Goal: Task Accomplishment & Management: Manage account settings

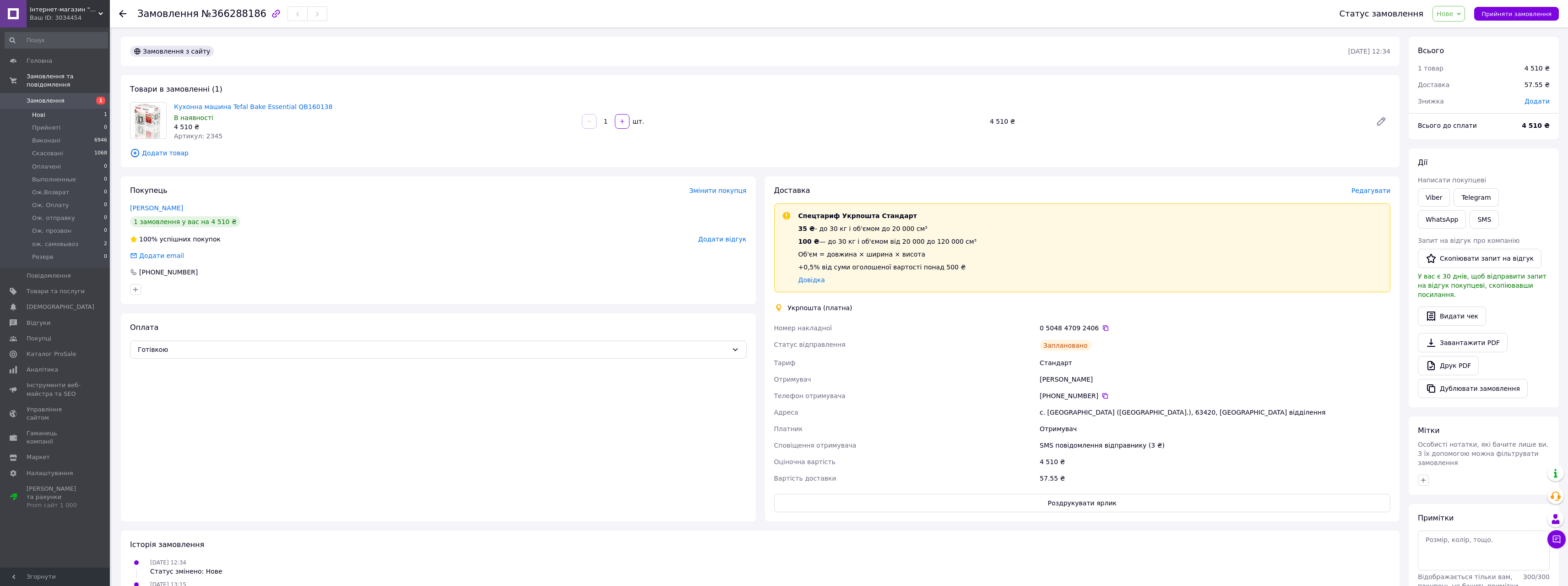
click at [68, 100] on link "Замовлення 1" at bounding box center [56, 100] width 112 height 15
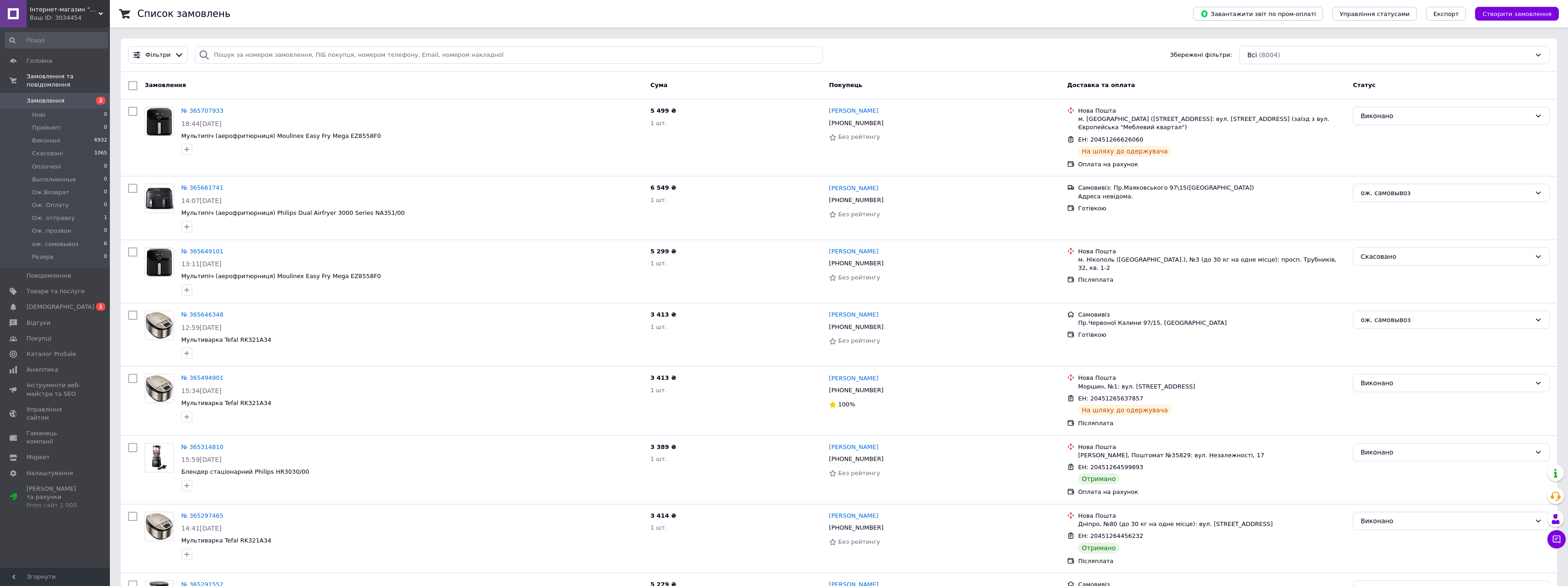
click at [79, 97] on span "Замовлення" at bounding box center [55, 100] width 58 height 8
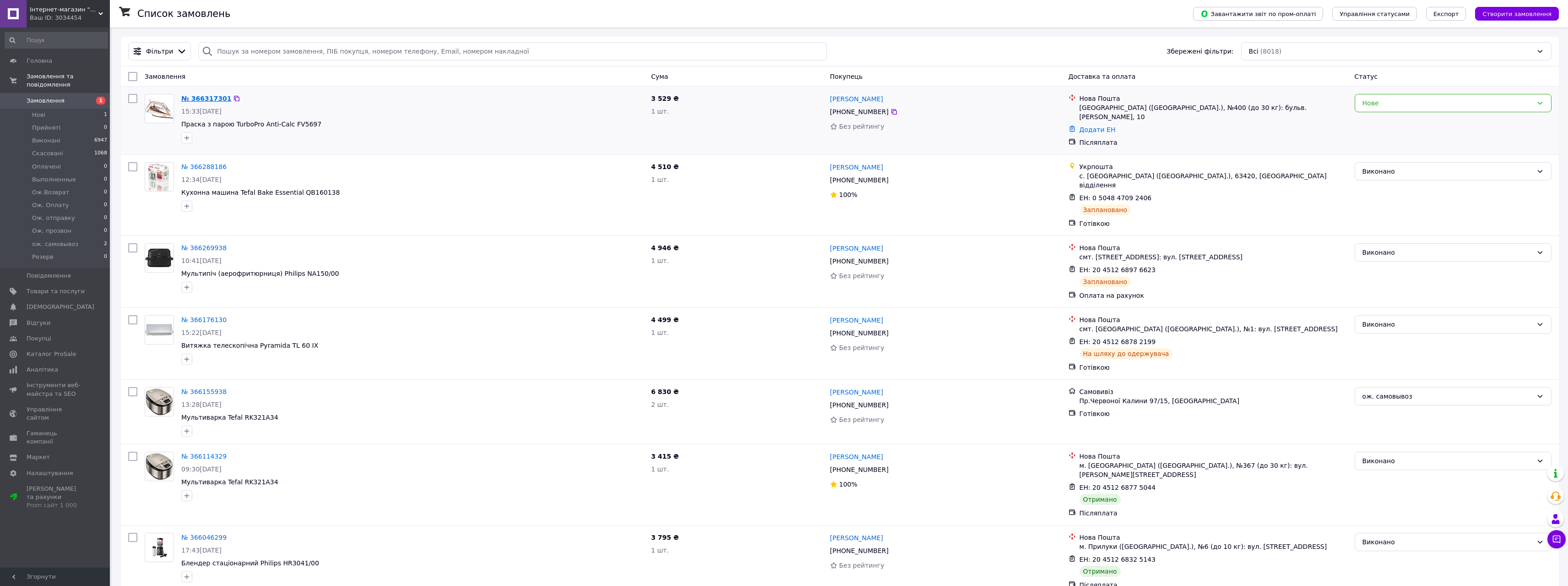
click at [208, 99] on link "№ 366317301" at bounding box center [207, 98] width 50 height 7
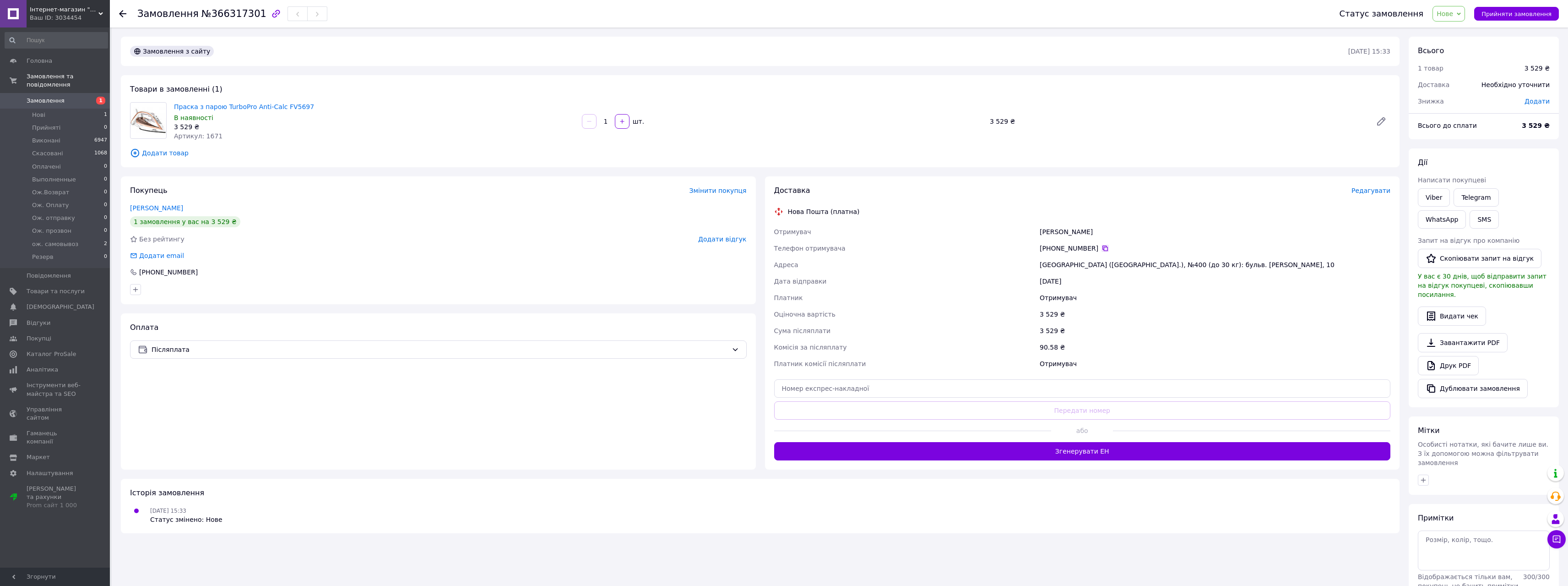
click at [1102, 250] on icon at bounding box center [1105, 248] width 7 height 7
click at [1377, 193] on span "Редагувати" at bounding box center [1371, 191] width 39 height 7
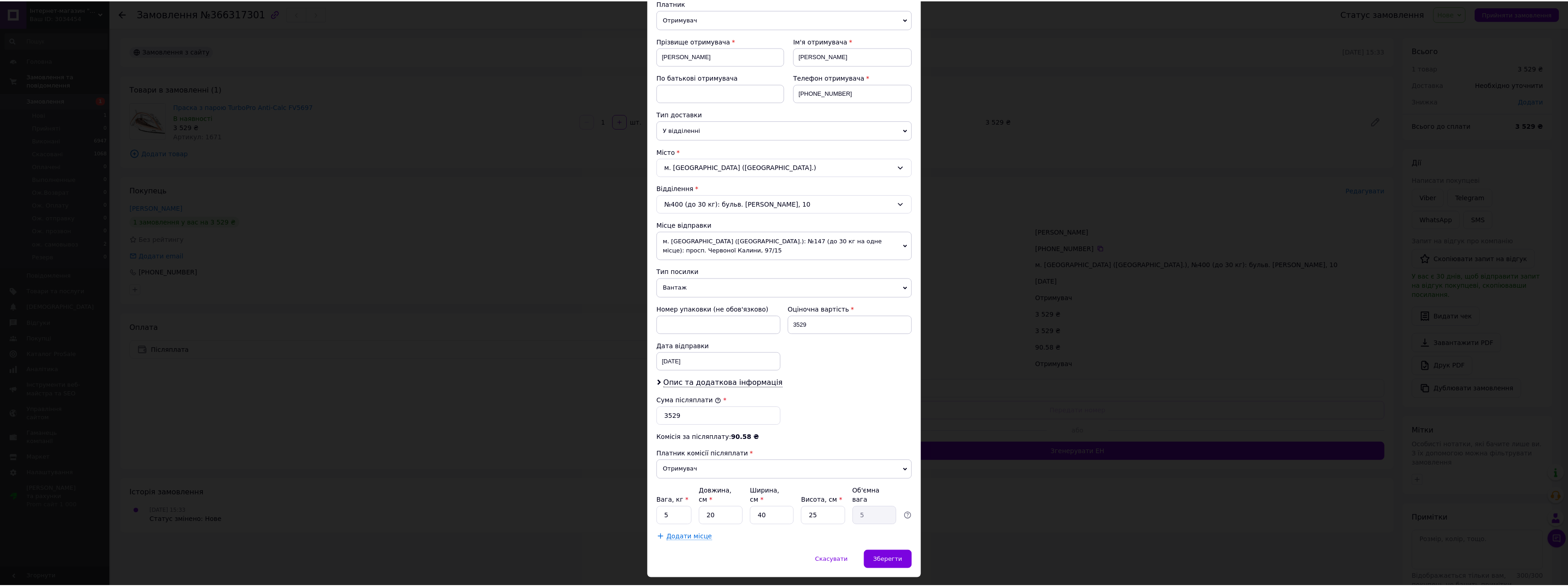
scroll to position [122, 0]
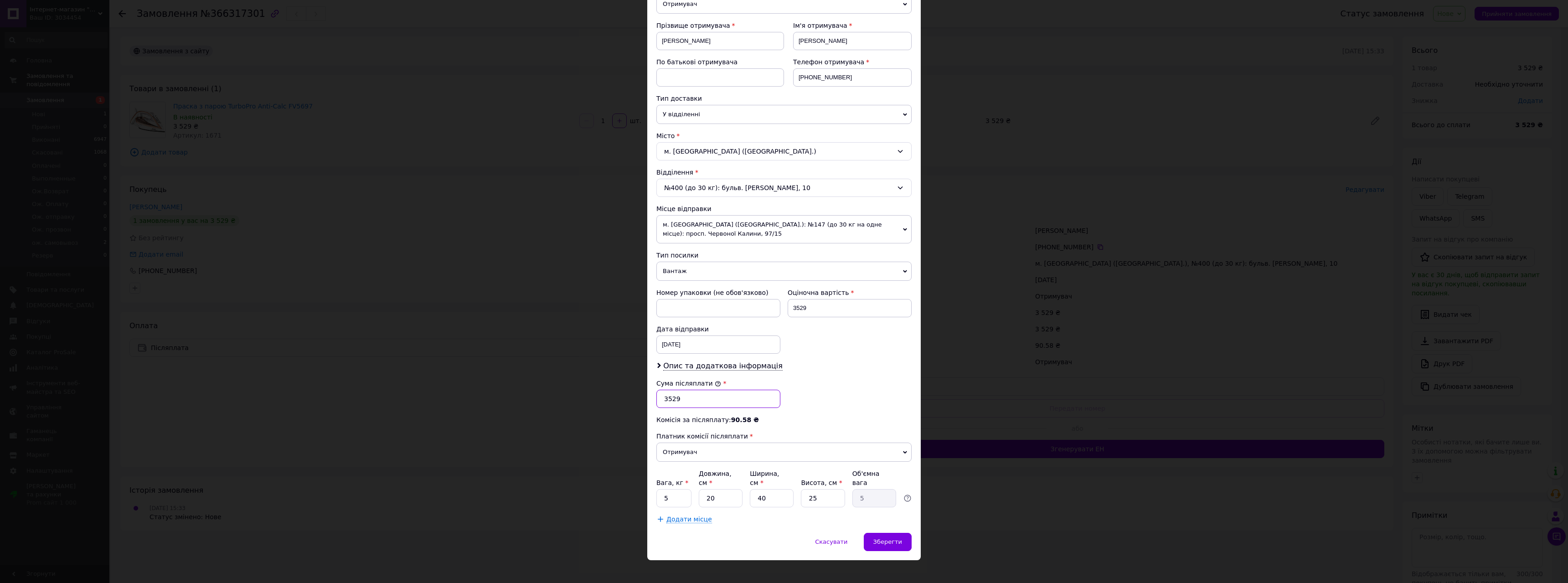
click at [670, 399] on input "3529" at bounding box center [718, 399] width 124 height 18
type input "3329"
click at [888, 538] on span "Зберегти" at bounding box center [887, 541] width 29 height 7
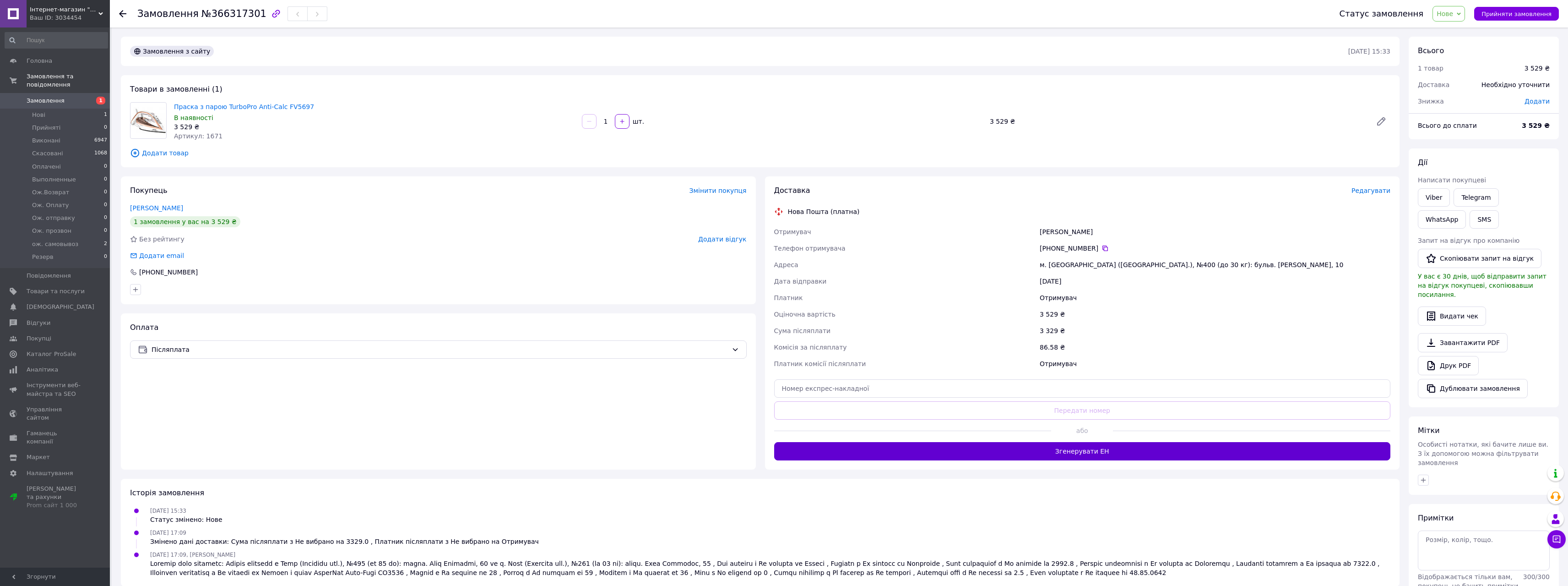
click at [1088, 453] on button "Згенерувати ЕН" at bounding box center [1082, 451] width 617 height 18
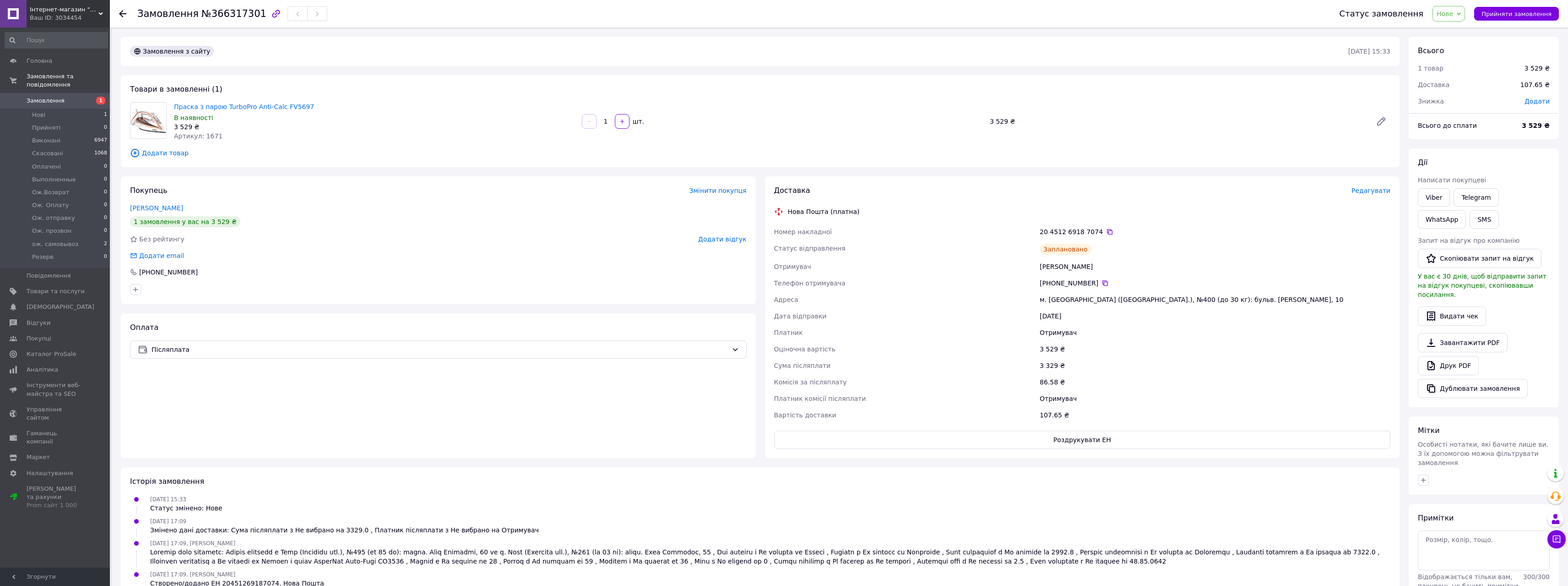
click at [1465, 16] on span "Нове" at bounding box center [1448, 13] width 32 height 15
click at [1470, 43] on li "Виконано" at bounding box center [1460, 46] width 56 height 13
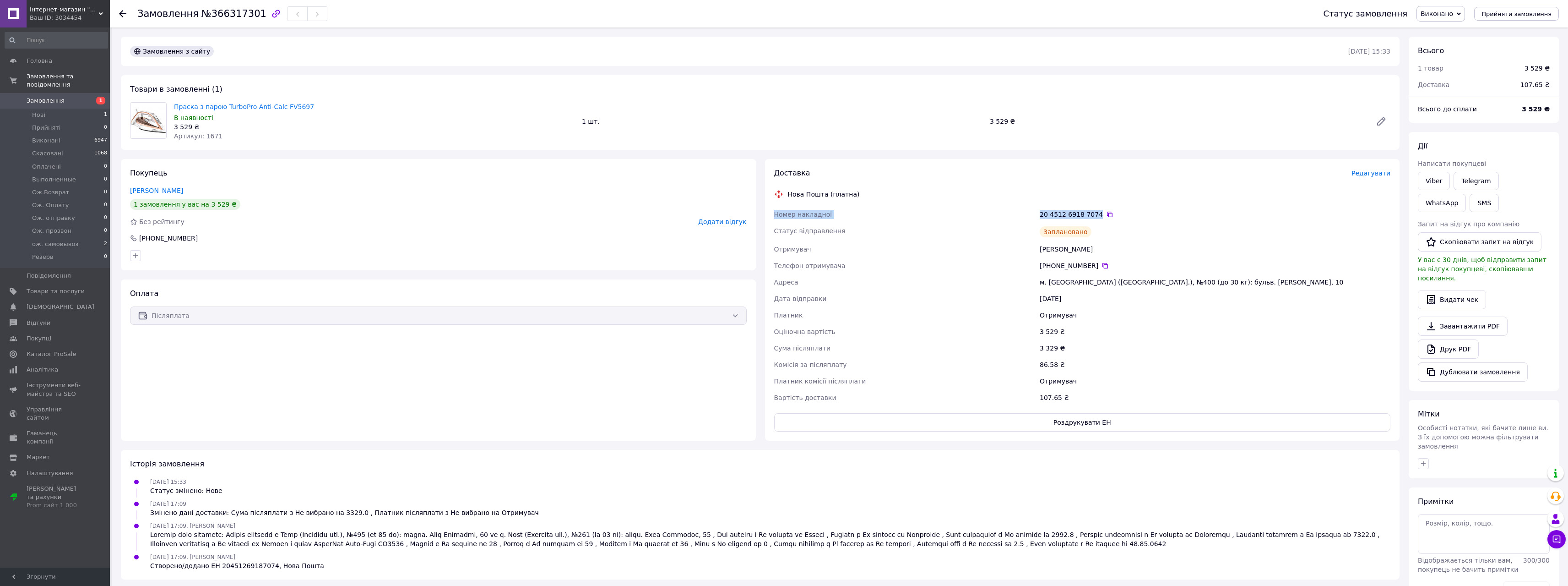
drag, startPoint x: 1094, startPoint y: 213, endPoint x: 774, endPoint y: 212, distance: 320.0
click at [774, 212] on div "Номер накладної 20 4512 6918 7074   Статус відправлення Заплановано Отримувач Т…" at bounding box center [1082, 306] width 620 height 199
copy div "Номер накладної 20 4512 6918 7074"
click at [963, 311] on div "Платник" at bounding box center [905, 315] width 266 height 17
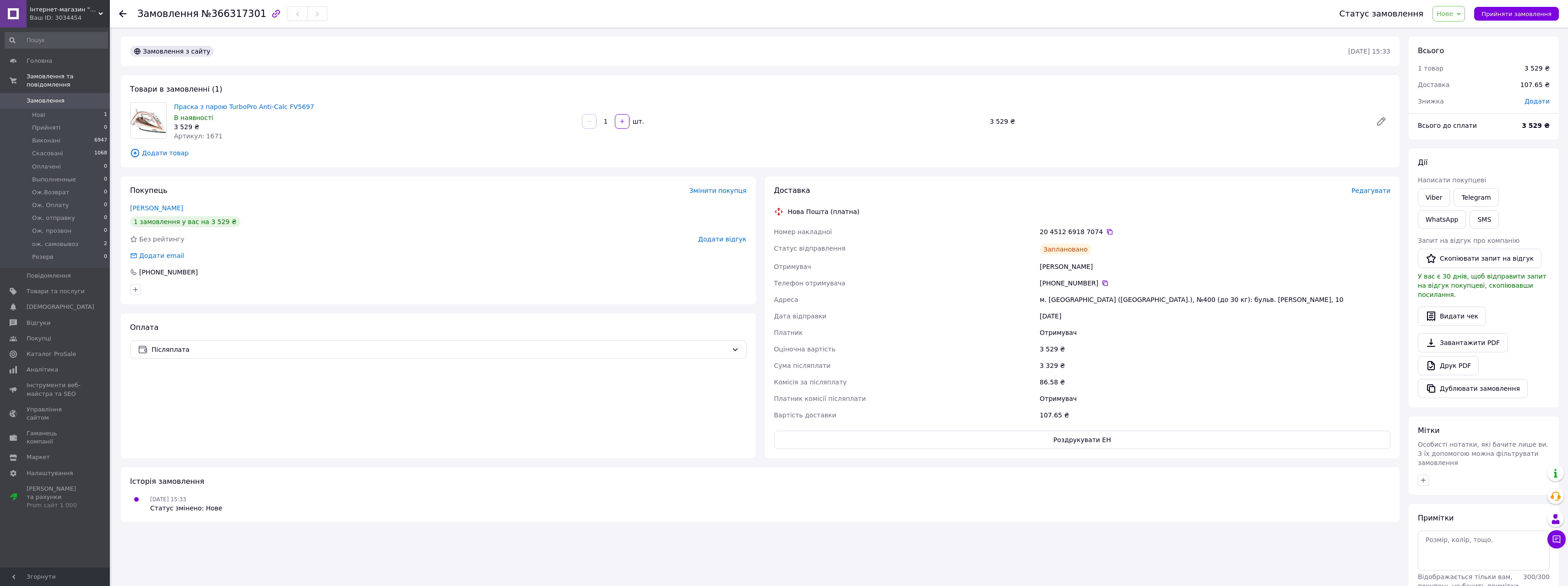
click at [84, 97] on span "Замовлення" at bounding box center [55, 100] width 58 height 8
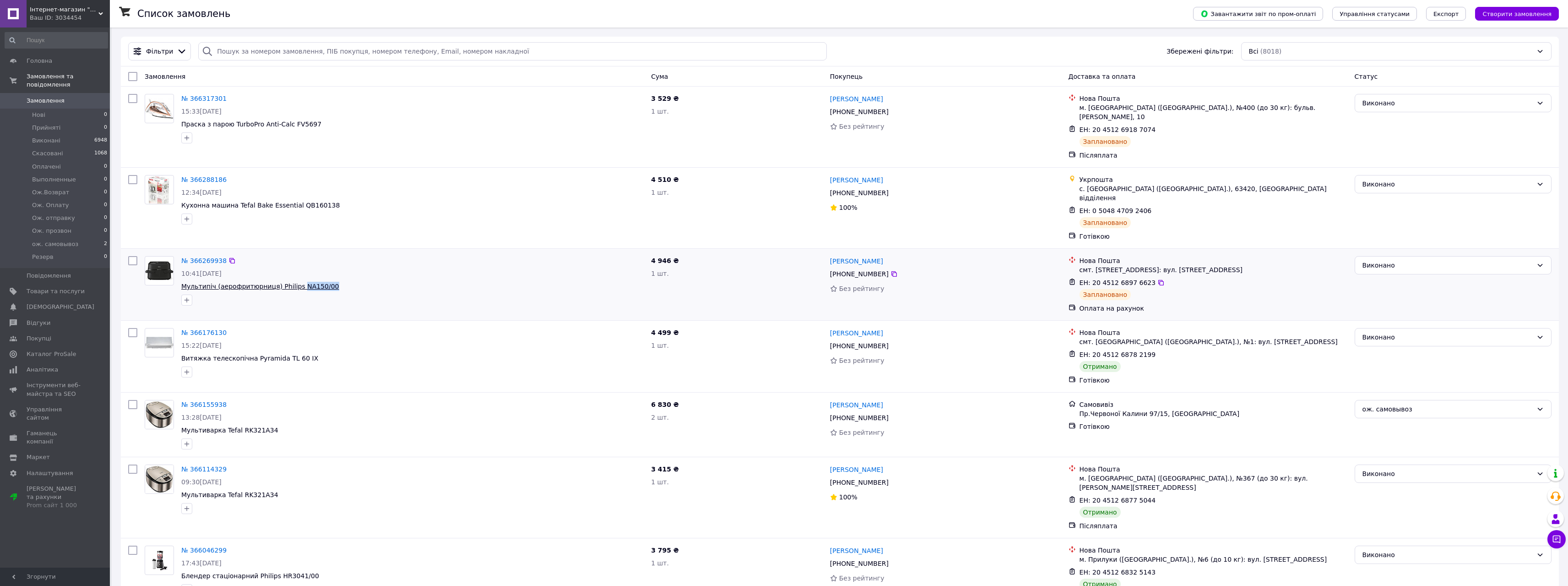
drag, startPoint x: 322, startPoint y: 267, endPoint x: 293, endPoint y: 269, distance: 29.1
click at [293, 282] on span "Мультипіч (аерофритюрниця) Philips NA150/00" at bounding box center [413, 286] width 462 height 9
copy span "NA150/00"
drag, startPoint x: 328, startPoint y: 199, endPoint x: 290, endPoint y: 198, distance: 38.0
click at [290, 201] on span "Кухонна машина Tefal Bake Essential QB160138" at bounding box center [413, 205] width 462 height 9
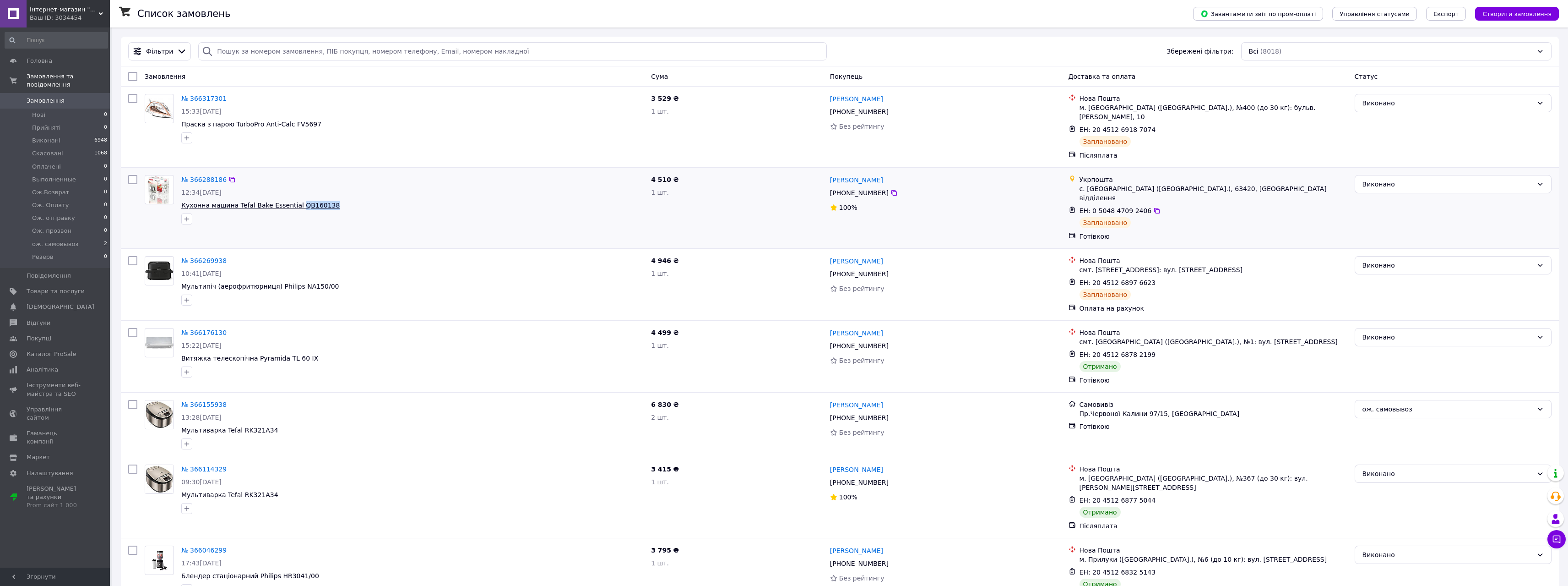
copy span "QB160138"
drag, startPoint x: 312, startPoint y: 122, endPoint x: 285, endPoint y: 121, distance: 27.0
click at [285, 121] on span "Праска з парою TurboPro Anti-Calc FV5697" at bounding box center [413, 124] width 462 height 9
copy span "FV5697"
click at [1157, 126] on icon at bounding box center [1161, 130] width 7 height 7
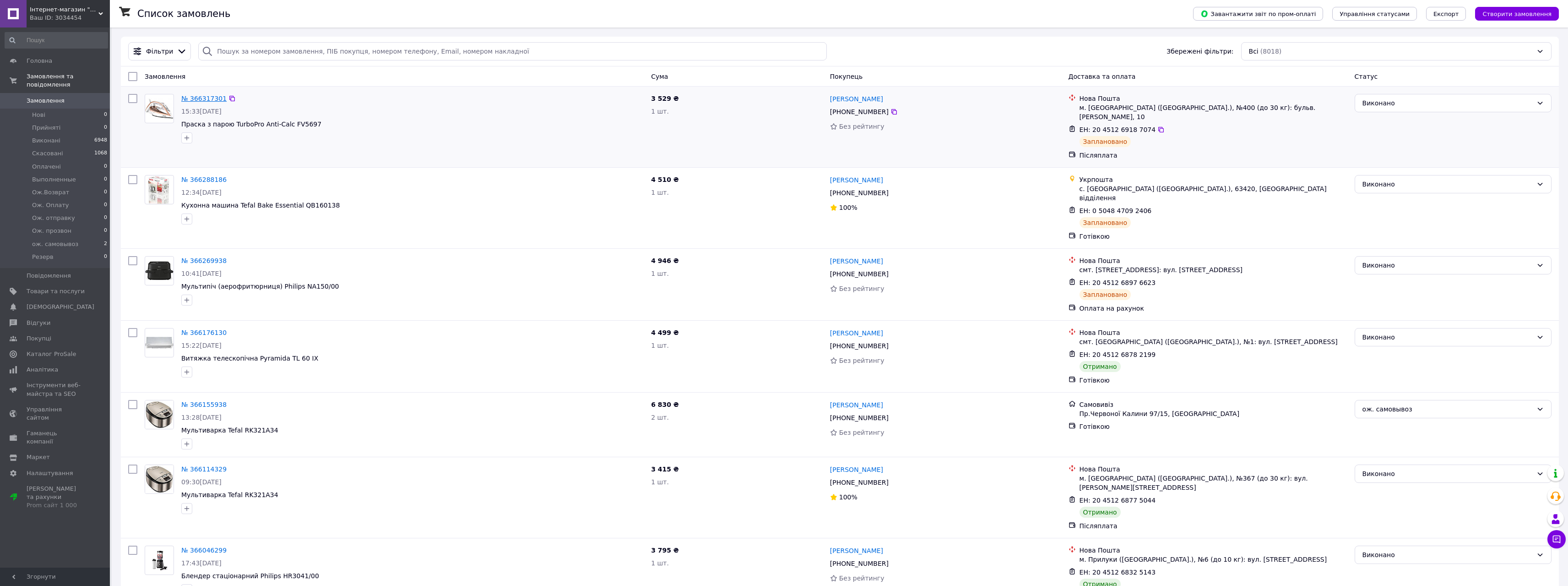
click at [214, 99] on link "№ 366317301" at bounding box center [204, 98] width 45 height 7
click at [1153, 207] on icon at bounding box center [1157, 210] width 7 height 7
drag, startPoint x: 306, startPoint y: 125, endPoint x: 287, endPoint y: 125, distance: 19.0
click at [287, 125] on span "Праска з парою TurboPro Anti-Calc FV5697" at bounding box center [413, 124] width 462 height 9
click at [1158, 127] on icon at bounding box center [1161, 129] width 6 height 6
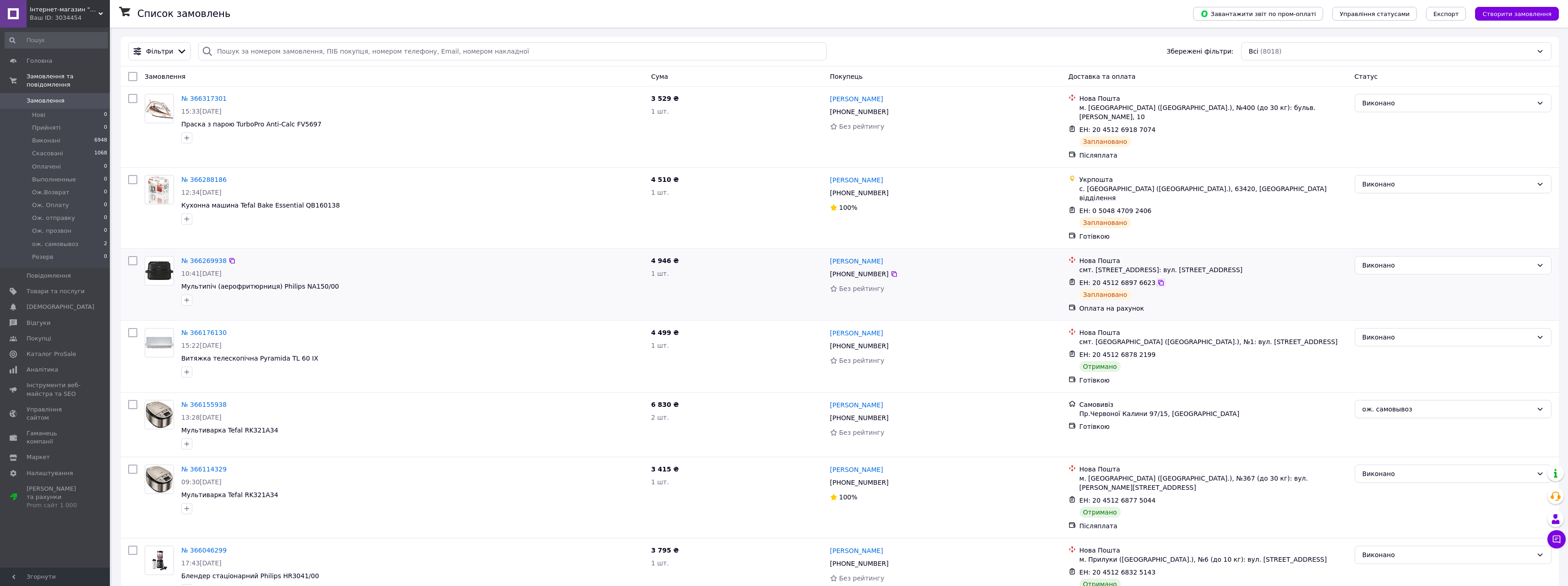
click at [1157, 279] on icon at bounding box center [1161, 283] width 7 height 7
click at [203, 176] on link "№ 366288186" at bounding box center [204, 180] width 45 height 7
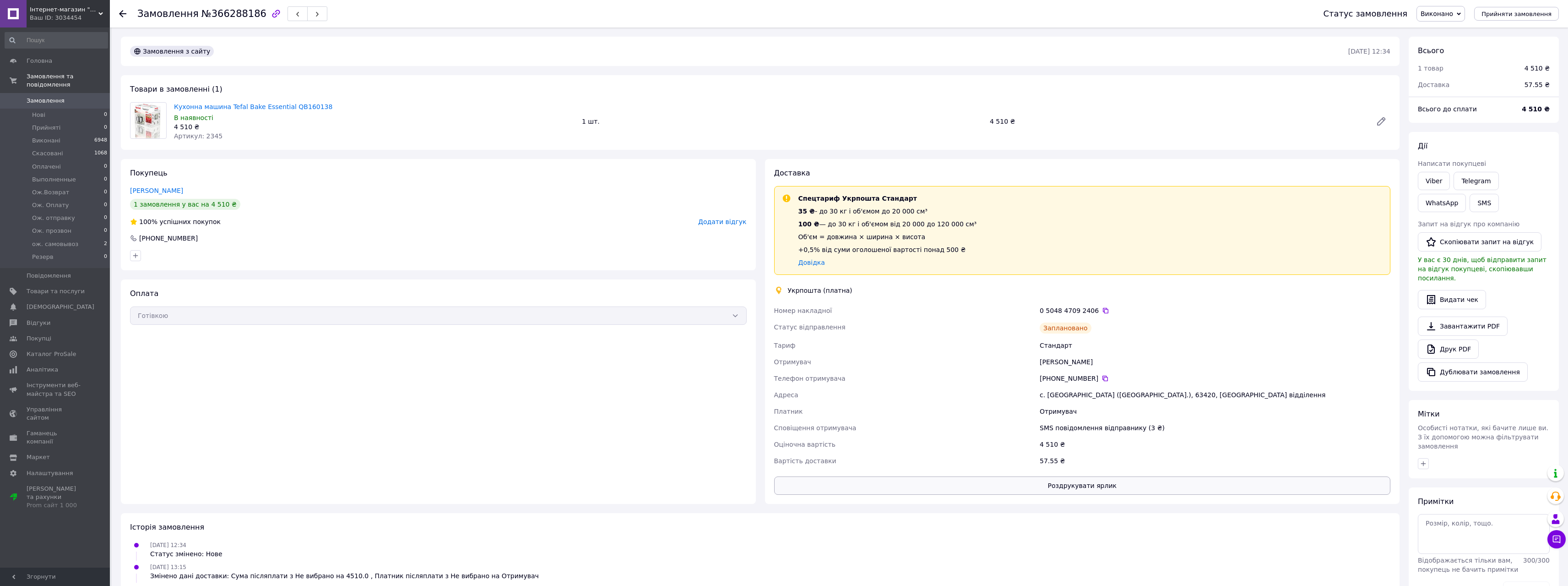
click at [1051, 492] on button "Роздрукувати ярлик" at bounding box center [1082, 486] width 617 height 18
